Goal: Navigation & Orientation: Find specific page/section

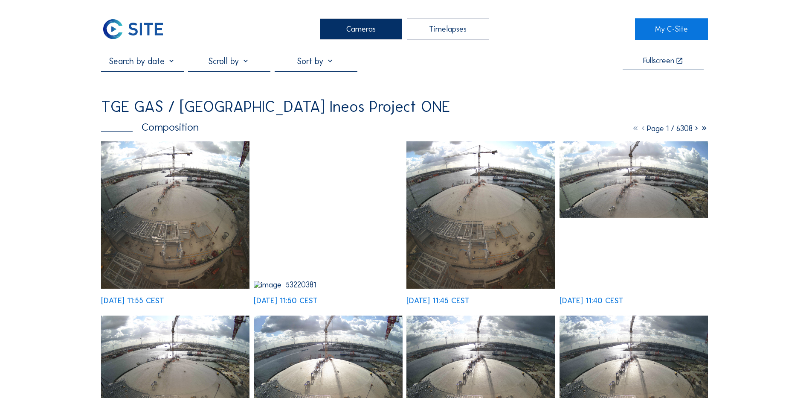
click at [173, 242] on img at bounding box center [175, 214] width 148 height 147
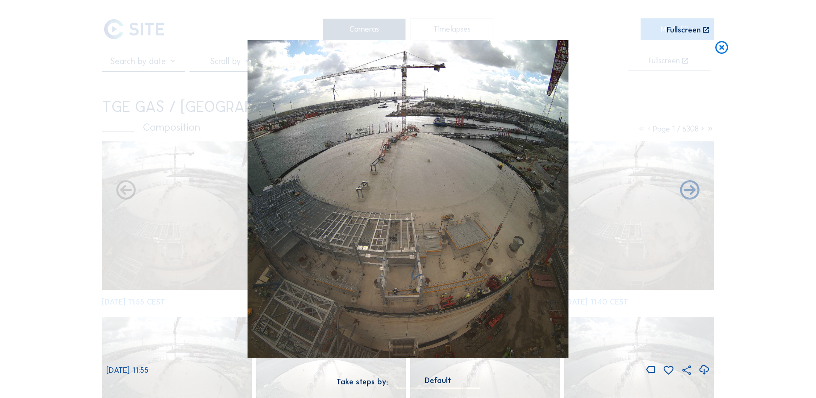
click at [782, 174] on div "Scroll to travel through time | Press 'Alt' Button + Scroll to Zoom | Click and…" at bounding box center [408, 199] width 816 height 398
click at [724, 50] on icon at bounding box center [721, 48] width 15 height 16
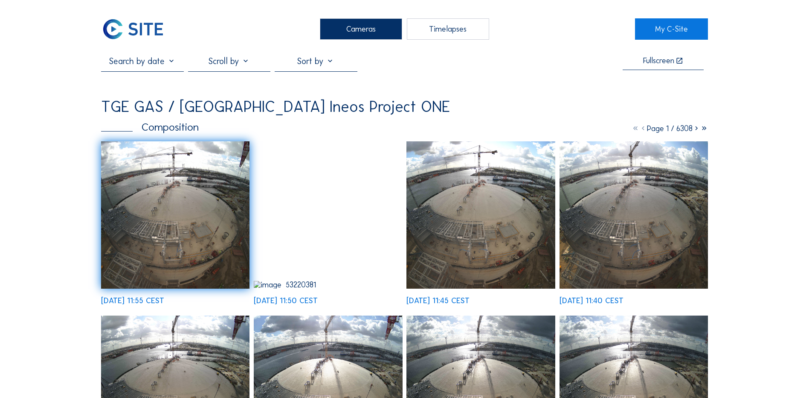
click at [366, 34] on div "Cameras" at bounding box center [361, 28] width 82 height 21
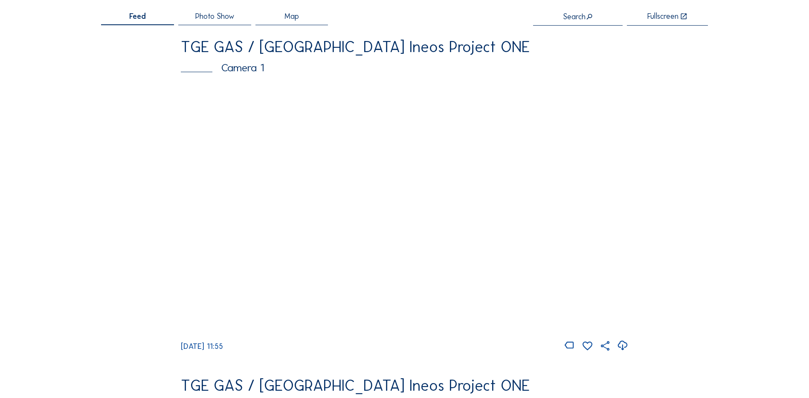
scroll to position [43, 0]
